Goal: Information Seeking & Learning: Find specific fact

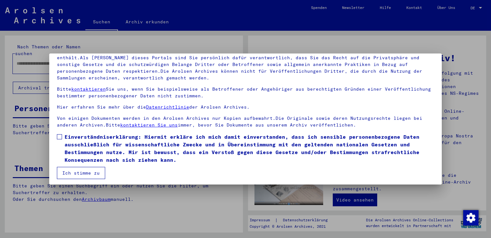
scroll to position [55, 0]
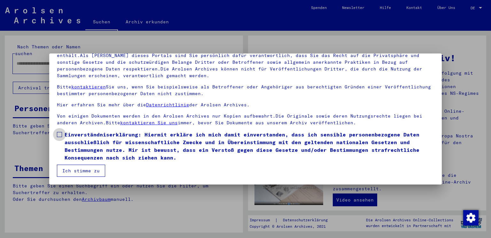
click at [82, 142] on span "Einverständniserklärung: Hiermit erkläre ich mich damit einverstanden, dass ich…" at bounding box center [250, 146] width 370 height 31
click at [76, 167] on button "Ich stimme zu" at bounding box center [81, 170] width 48 height 12
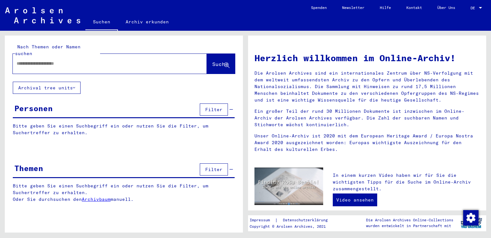
click at [128, 60] on input "text" at bounding box center [102, 63] width 171 height 7
type input "**********"
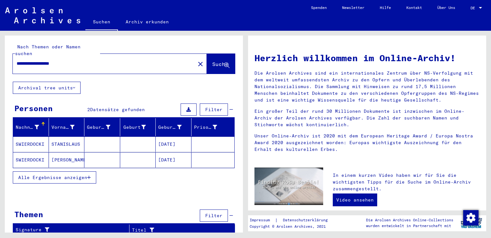
click at [93, 136] on mat-cell at bounding box center [102, 143] width 36 height 15
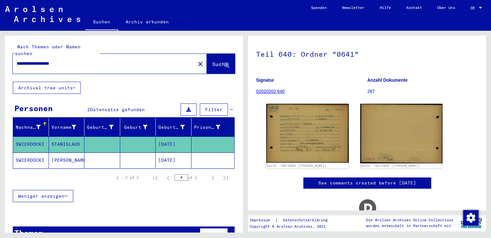
scroll to position [51, 0]
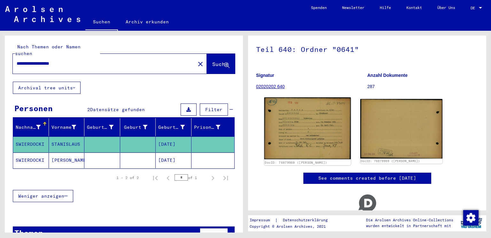
click at [302, 119] on img at bounding box center [308, 128] width 86 height 62
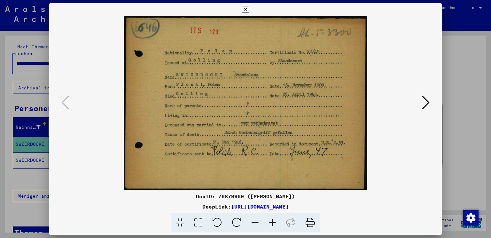
scroll to position [0, 0]
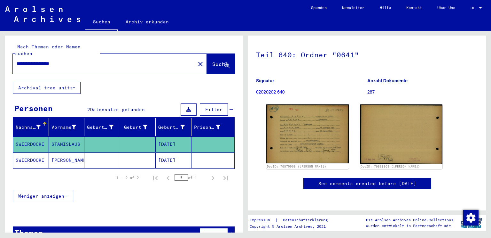
click at [75, 152] on mat-cell "[PERSON_NAME]" at bounding box center [67, 160] width 36 height 16
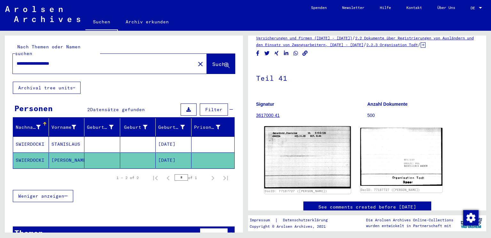
click at [289, 139] on img at bounding box center [308, 157] width 86 height 62
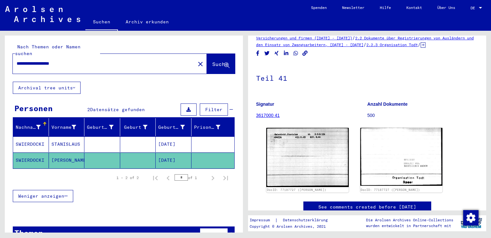
click at [91, 60] on input "**********" at bounding box center [104, 63] width 175 height 7
type input "**********"
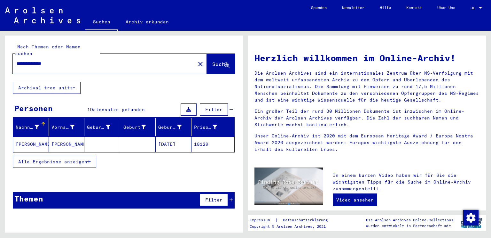
click at [103, 136] on mat-cell at bounding box center [102, 143] width 36 height 15
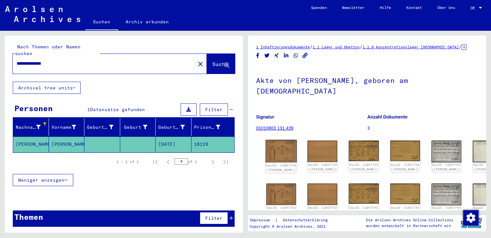
click at [273, 155] on img at bounding box center [281, 151] width 31 height 23
click at [361, 159] on div "DocID: 11047742 ([PERSON_NAME]) DocID: 11047742 ([PERSON_NAME]) DocID: 11047743…" at bounding box center [367, 177] width 207 height 79
click at [348, 159] on img at bounding box center [363, 150] width 31 height 21
